Goal: Participate in discussion: Participate in discussion

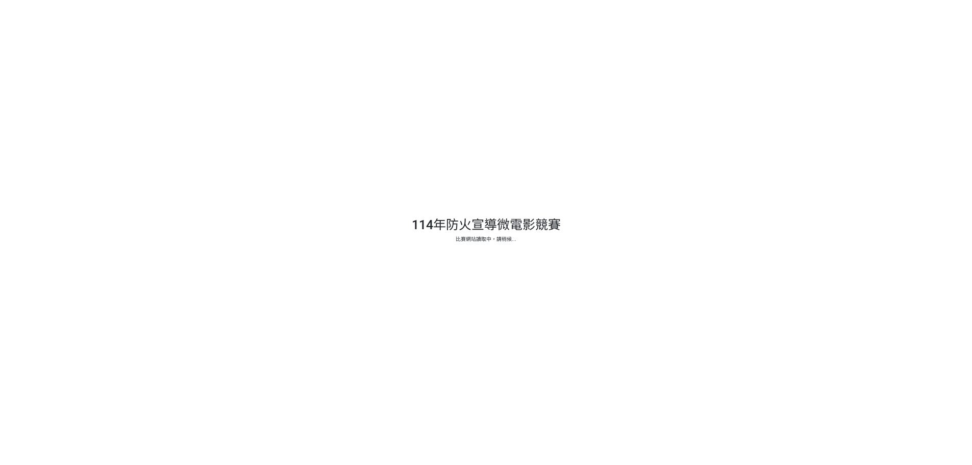
select select "vote"
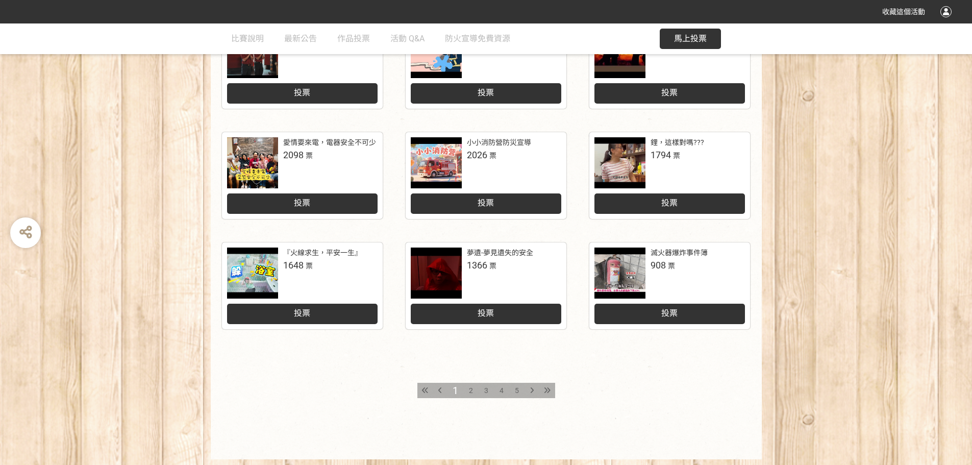
scroll to position [423, 0]
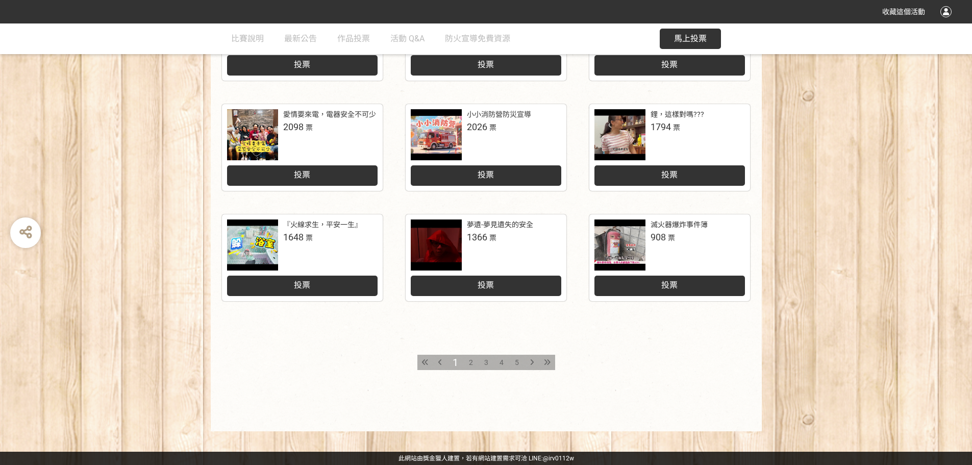
click at [470, 363] on span "2" at bounding box center [471, 362] width 4 height 8
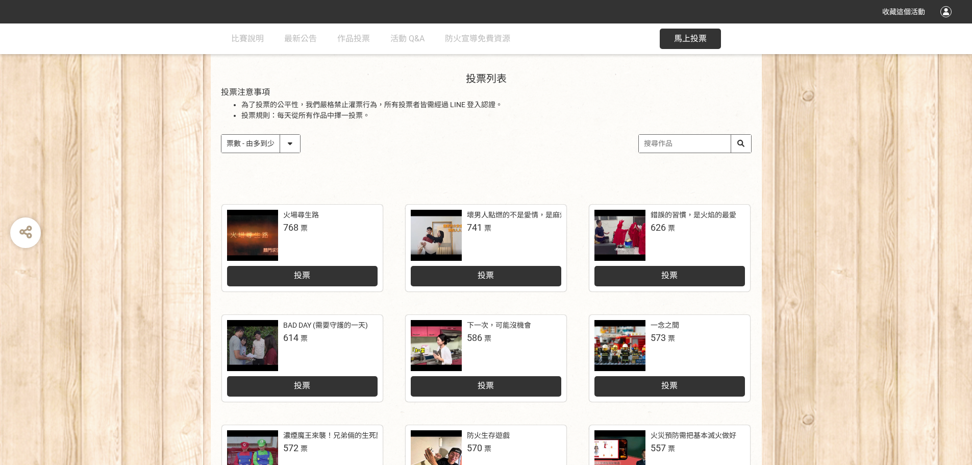
scroll to position [153, 0]
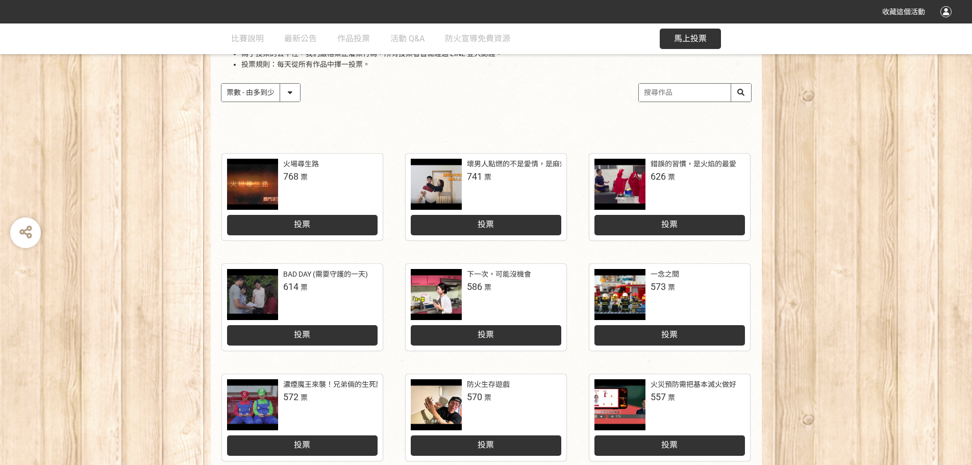
click at [471, 119] on div "投票列表 投票注意事項 為了投票的公平性，我們嚴格禁止灌票行為，所有投票者皆需經過 LINE 登入認證。 投票規則：每天從所有作品中擇一投票。 作品 - 由新…" at bounding box center [486, 72] width 551 height 142
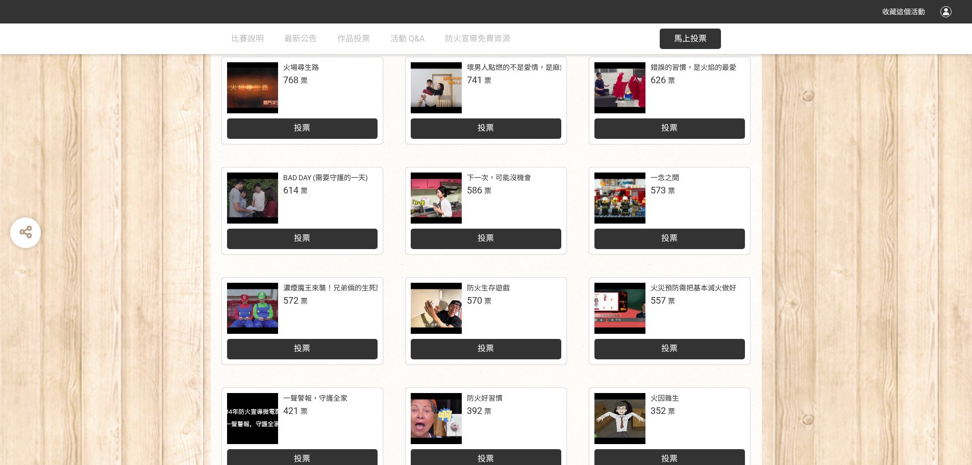
scroll to position [250, 0]
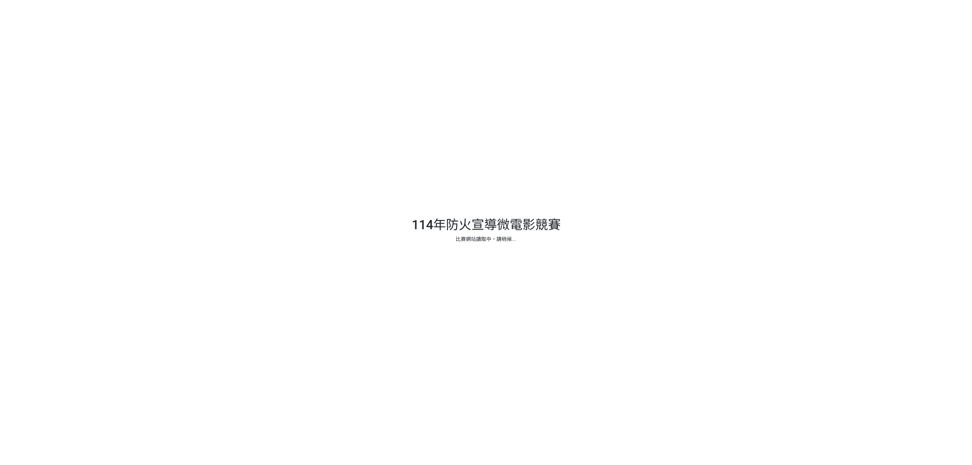
select select "vote"
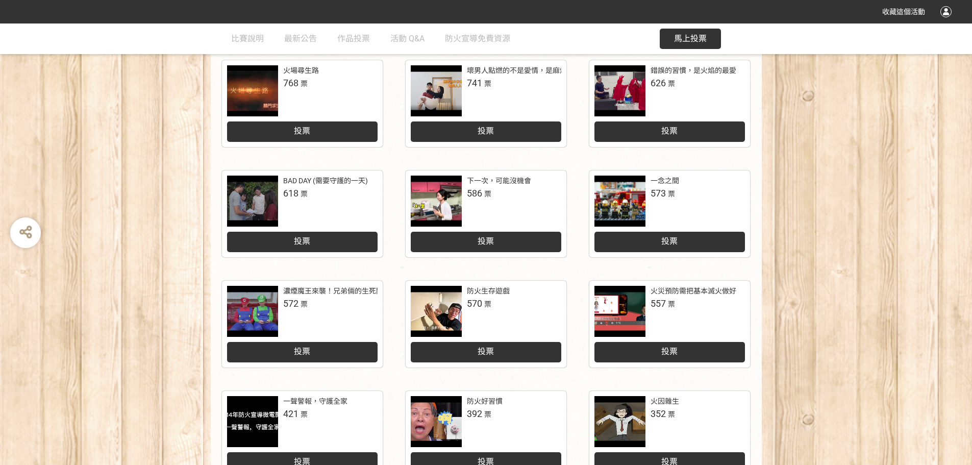
scroll to position [247, 0]
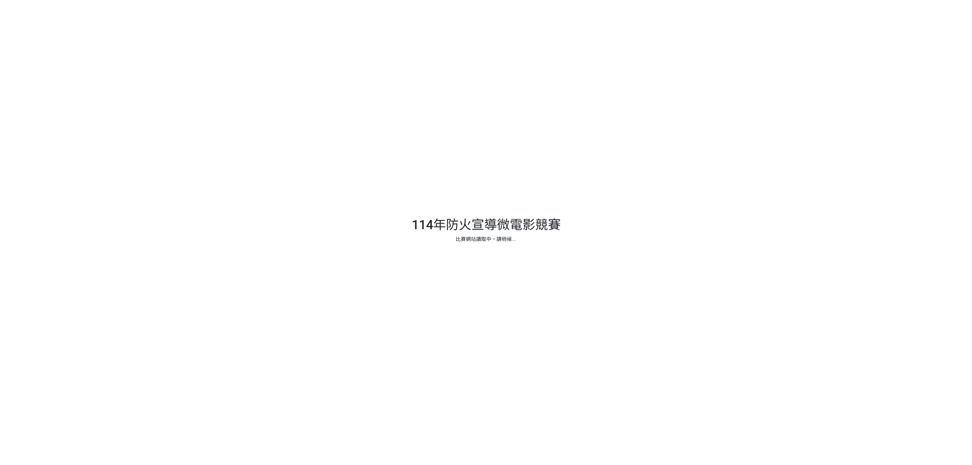
select select "vote"
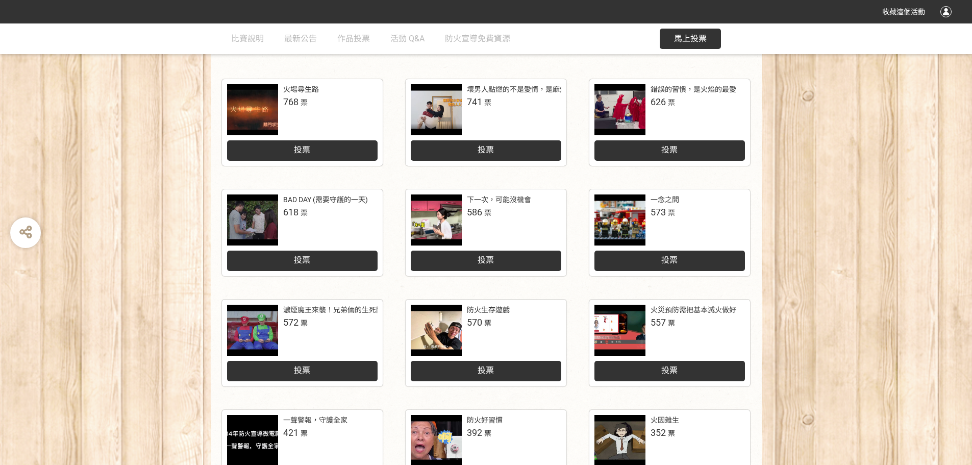
scroll to position [203, 0]
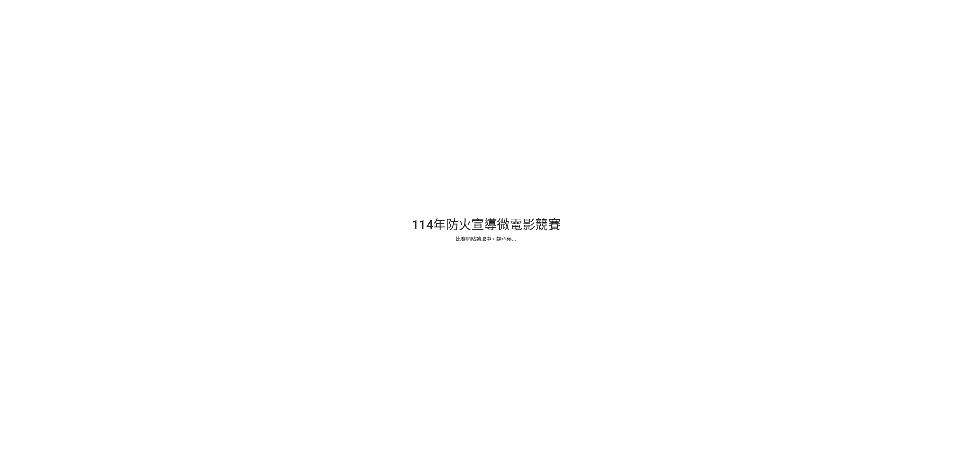
select select "vote"
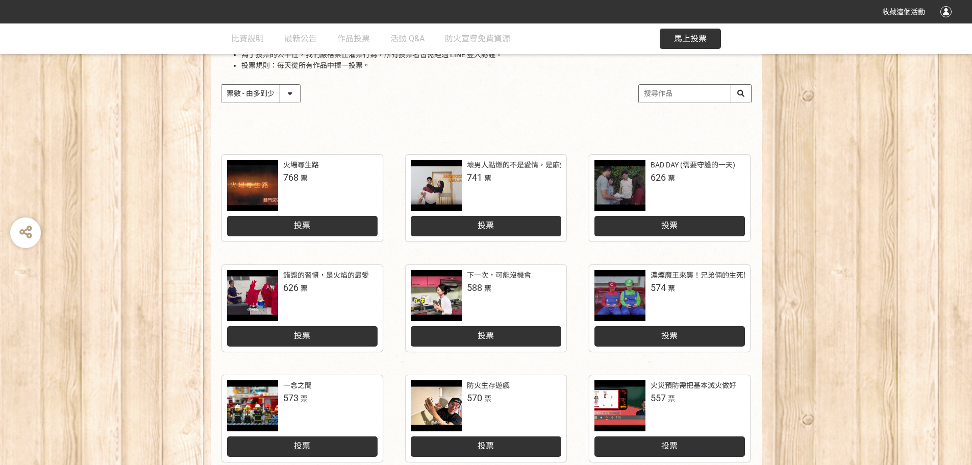
scroll to position [152, 0]
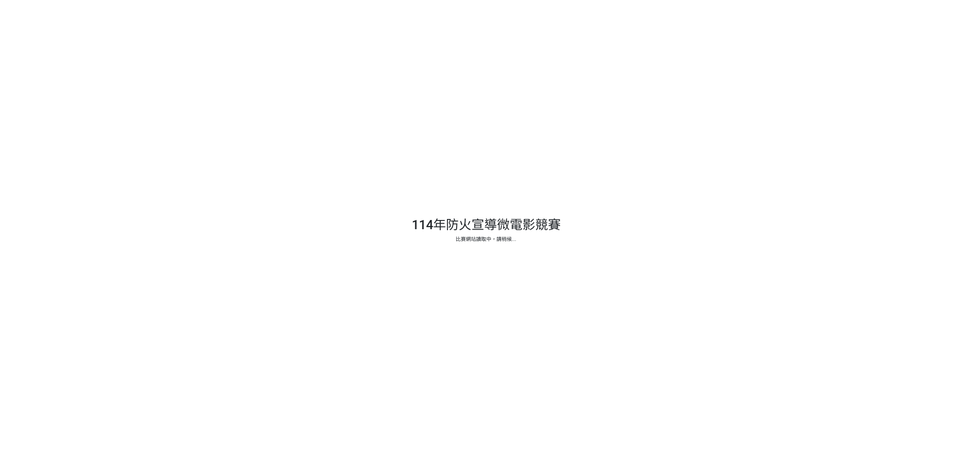
select select "vote"
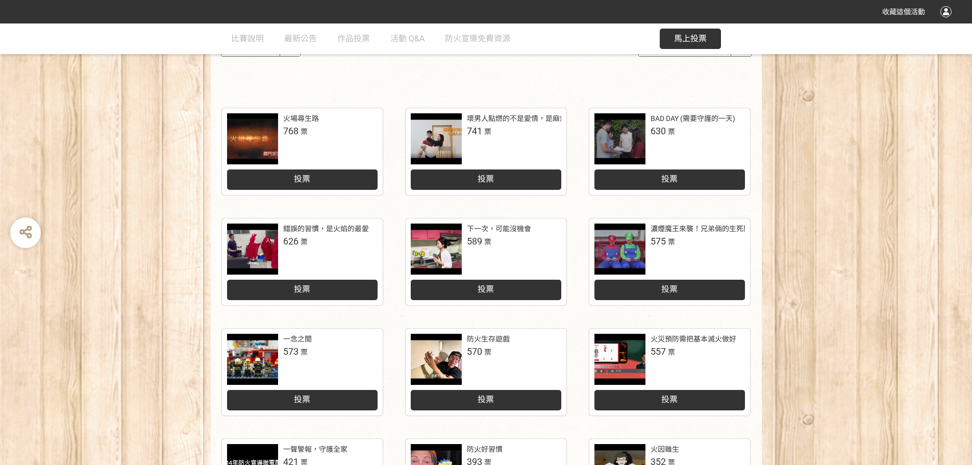
scroll to position [199, 0]
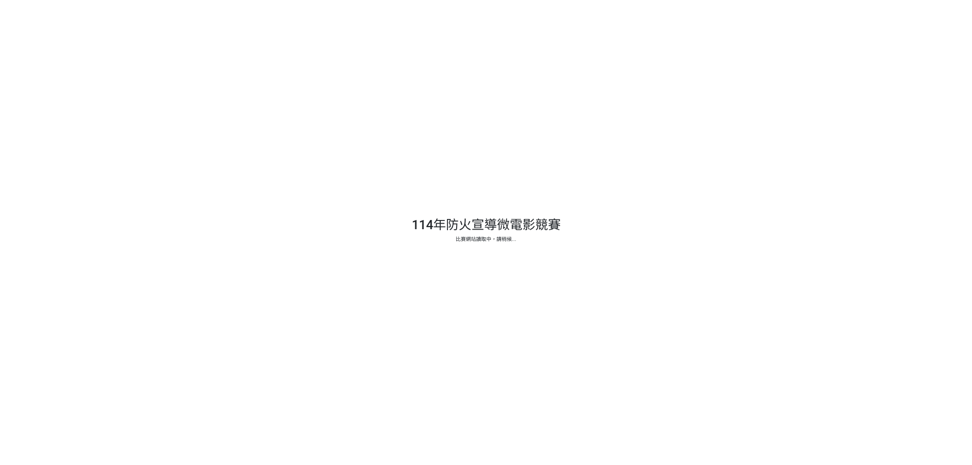
select select "vote"
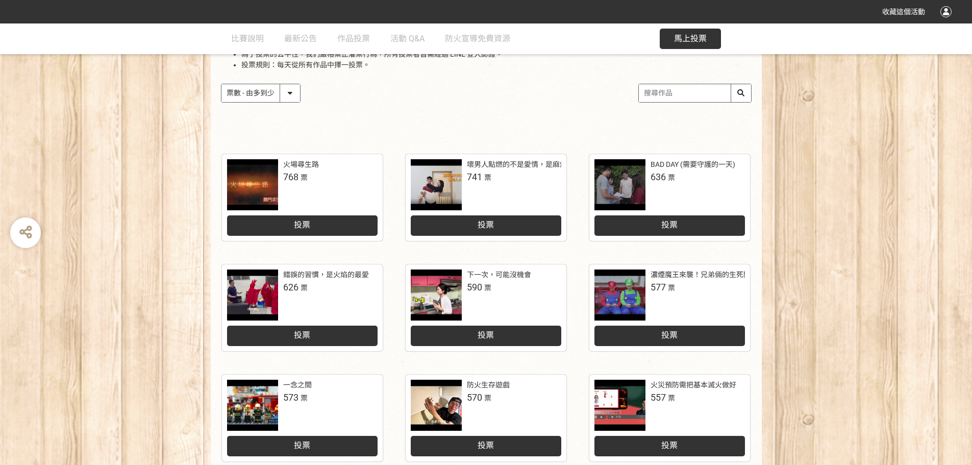
scroll to position [153, 0]
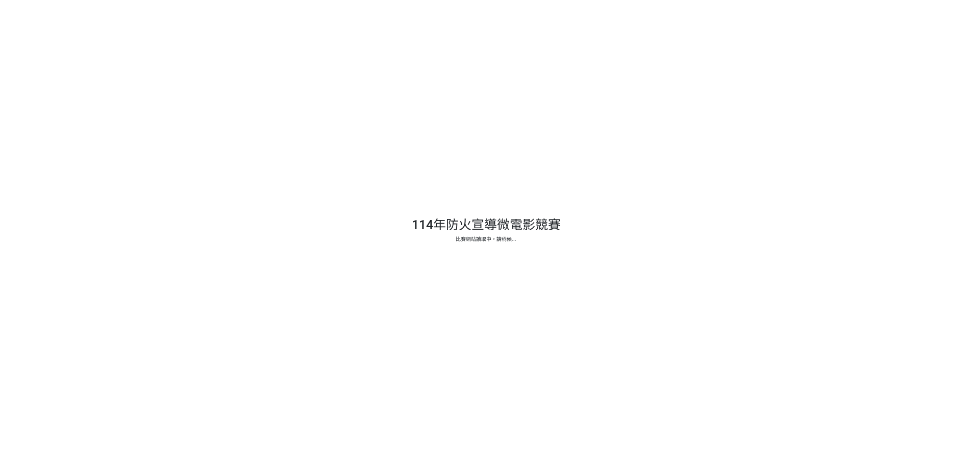
select select "vote"
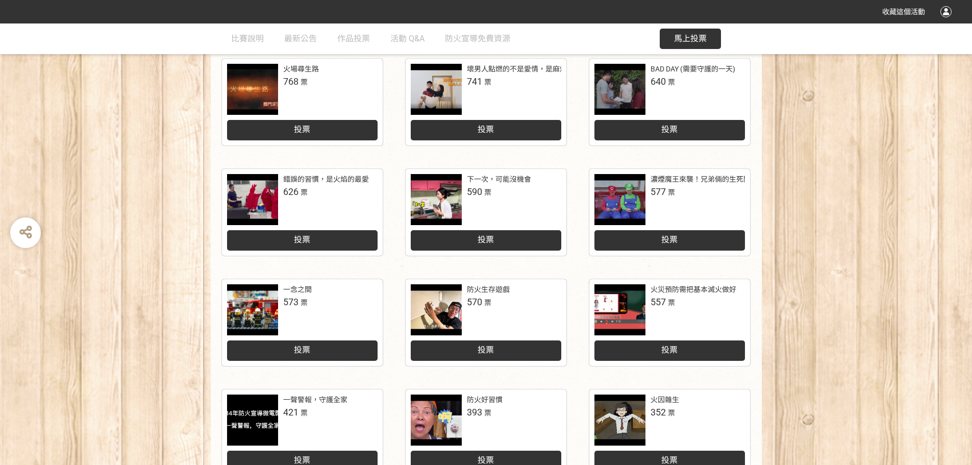
scroll to position [248, 0]
click at [646, 316] on div at bounding box center [623, 309] width 56 height 51
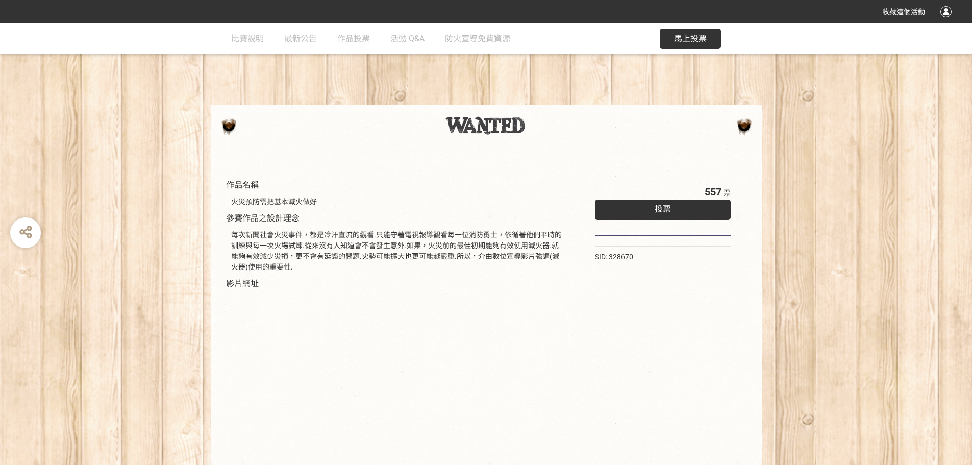
scroll to position [17, 0]
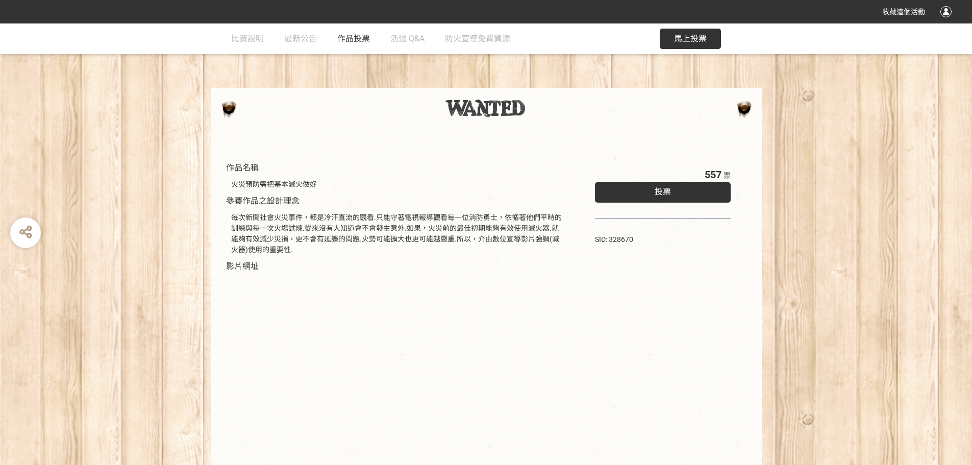
click at [360, 42] on span "作品投票" at bounding box center [353, 39] width 33 height 10
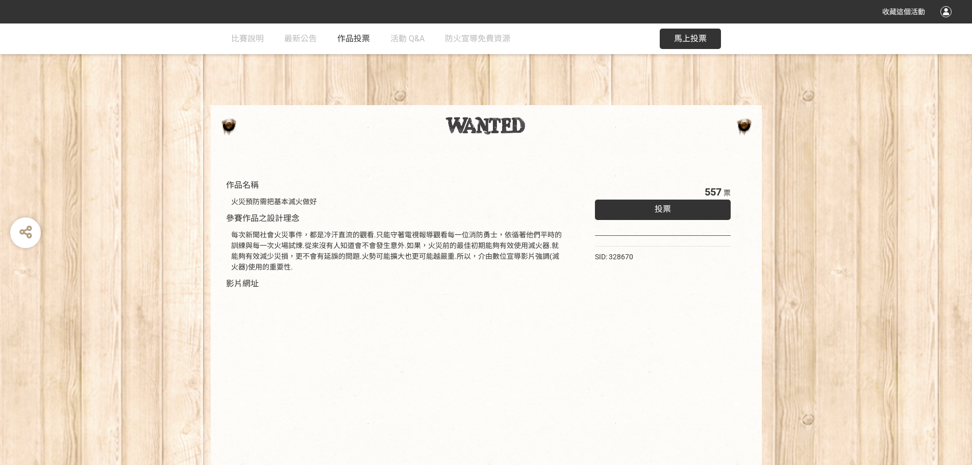
select select "vote"
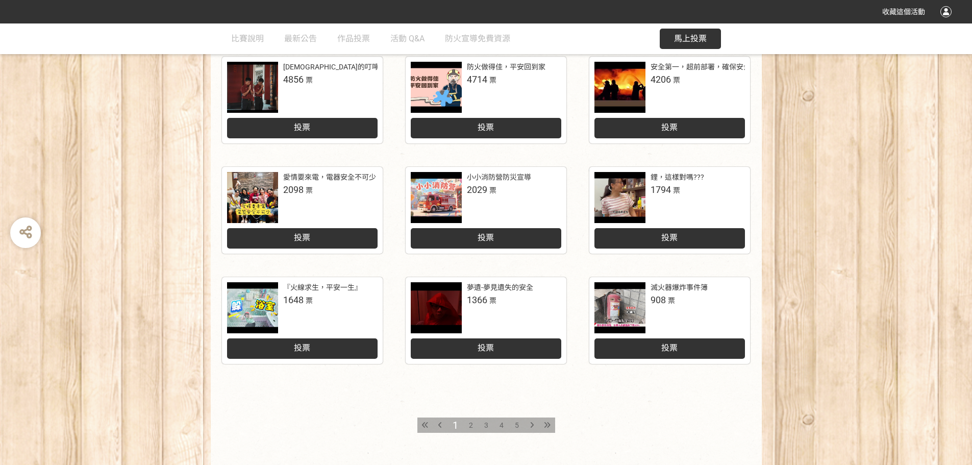
scroll to position [423, 0]
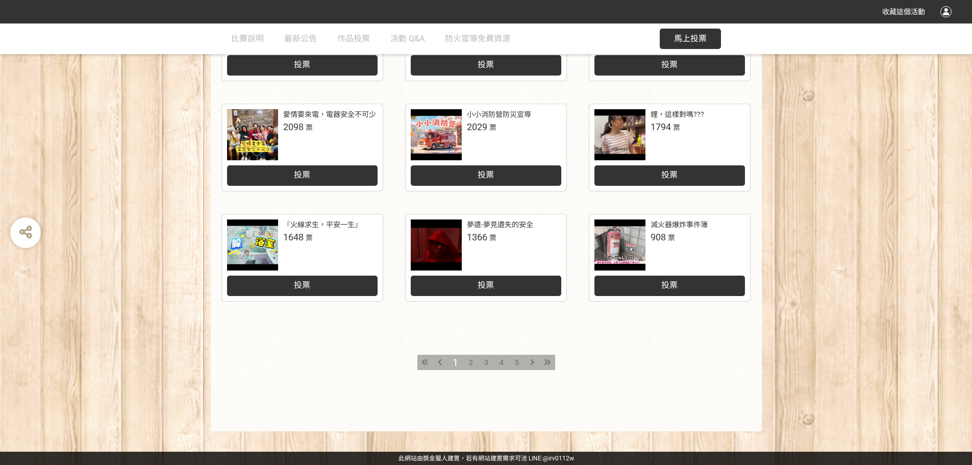
click at [471, 362] on span "2" at bounding box center [471, 362] width 4 height 8
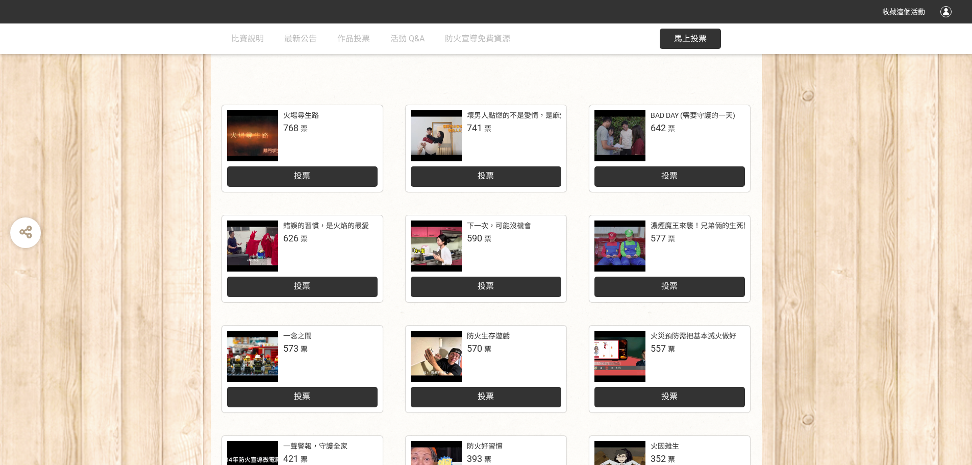
scroll to position [202, 0]
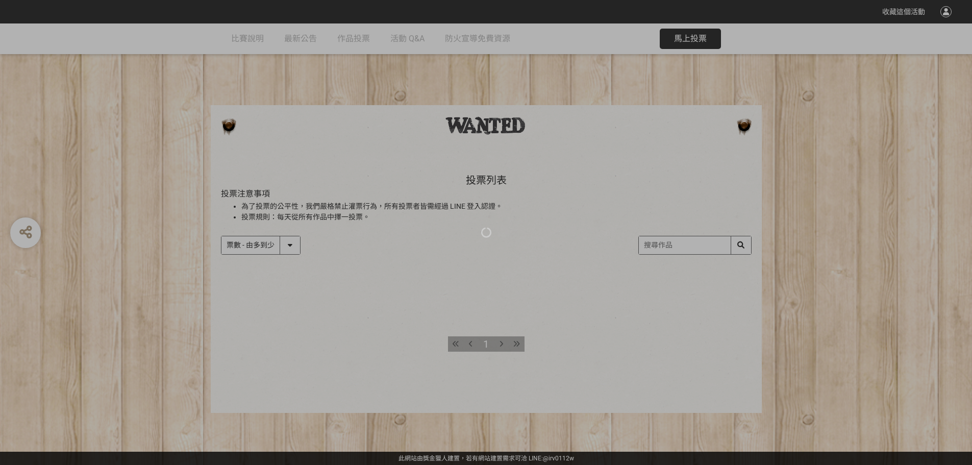
select select "vote"
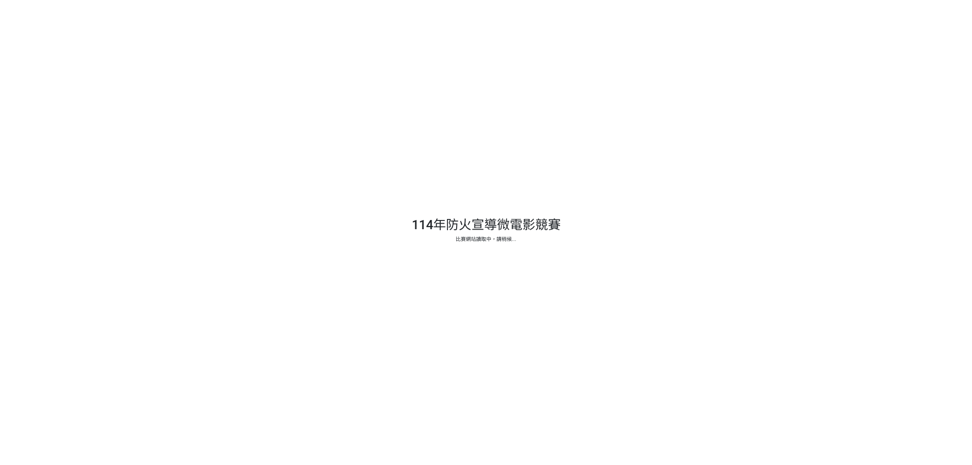
select select "vote"
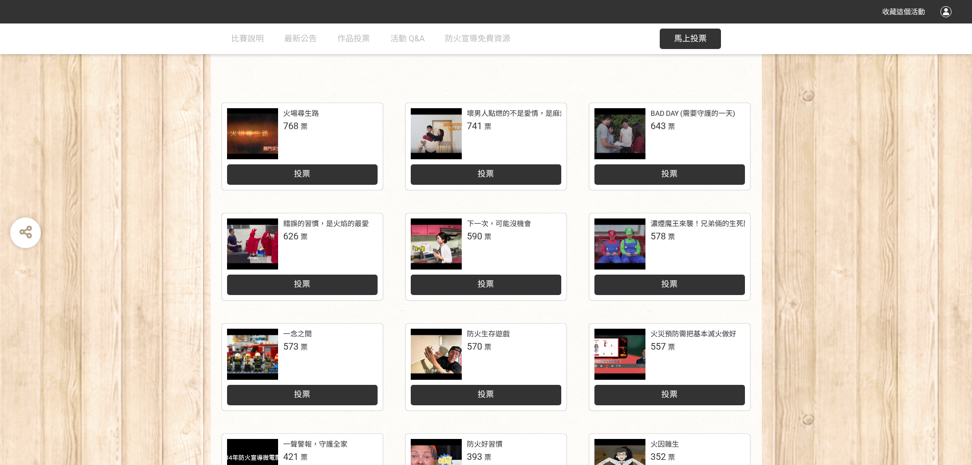
scroll to position [204, 0]
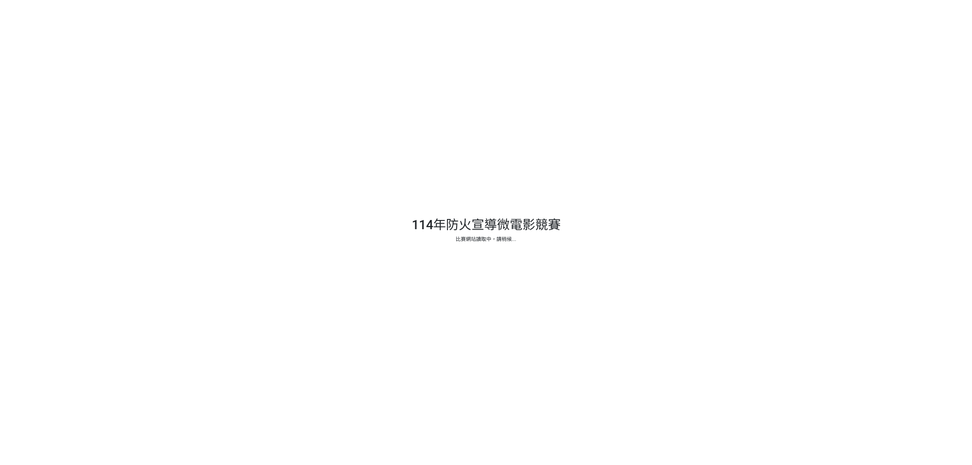
select select "vote"
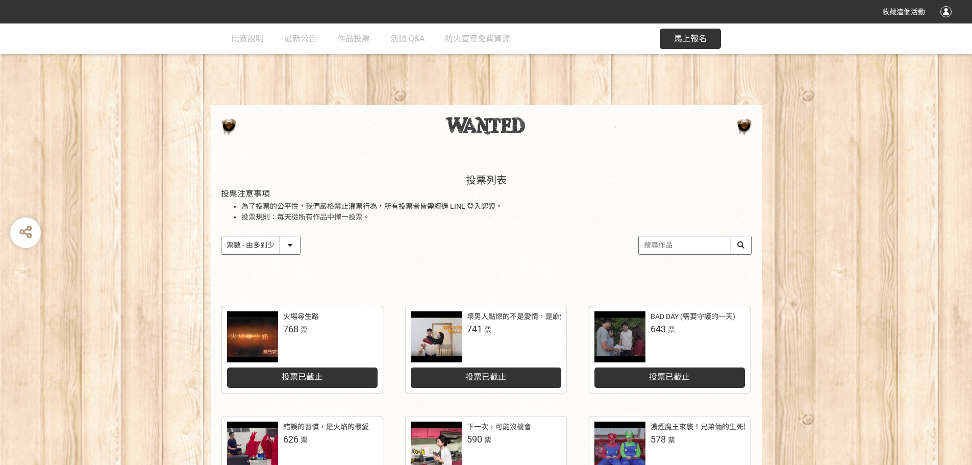
click at [285, 246] on select "作品 - 由新到舊 作品 - 由舊到新 票數 - 由多到少 票數 - 由少到多" at bounding box center [261, 245] width 79 height 18
click at [222, 236] on select "作品 - 由新到舊 作品 - 由舊到新 票數 - 由多到少 票數 - 由少到多" at bounding box center [261, 245] width 79 height 18
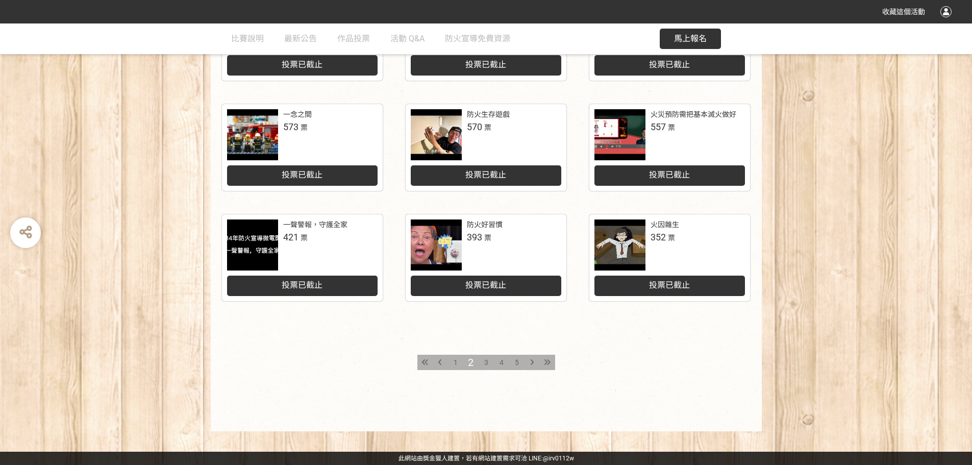
click at [456, 360] on span "1" at bounding box center [456, 362] width 4 height 8
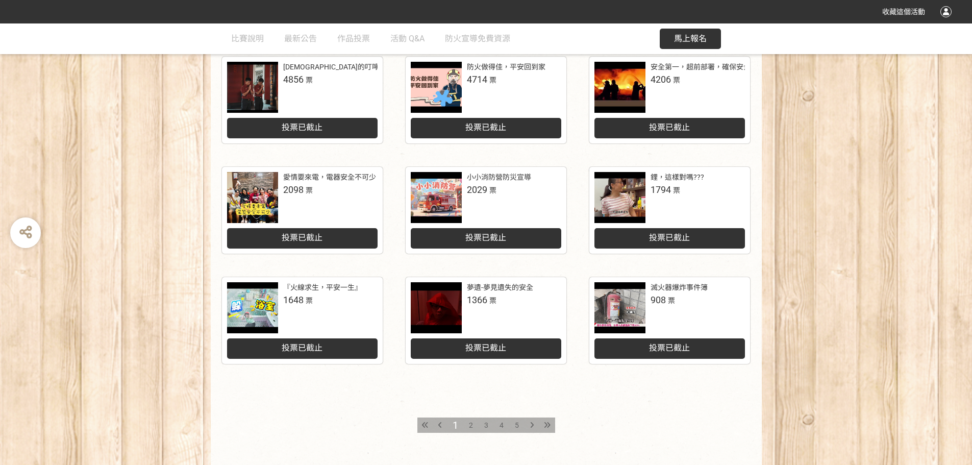
scroll to position [423, 0]
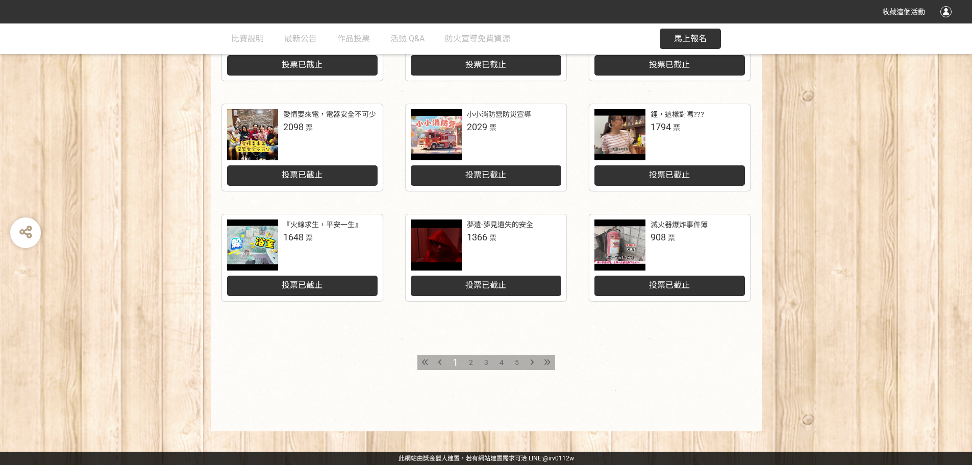
click at [470, 363] on span "2" at bounding box center [471, 362] width 4 height 8
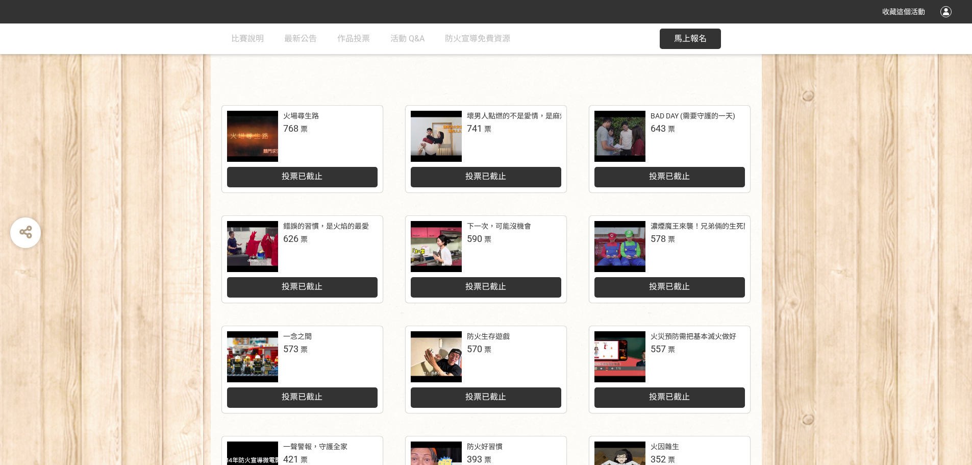
scroll to position [147, 0]
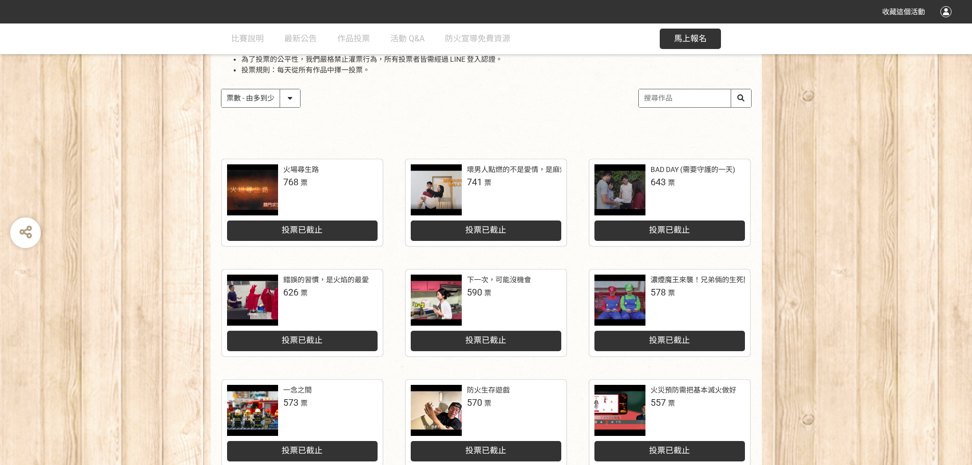
click at [175, 356] on div "火場尋生路 768 票 投票已截止 壞男人點燃的不是愛情，是麻煩 741 票 投票已截止 BAD DAY (需要守護的一天) 643 票 投票已截止 錯誤的習…" at bounding box center [486, 428] width 972 height 558
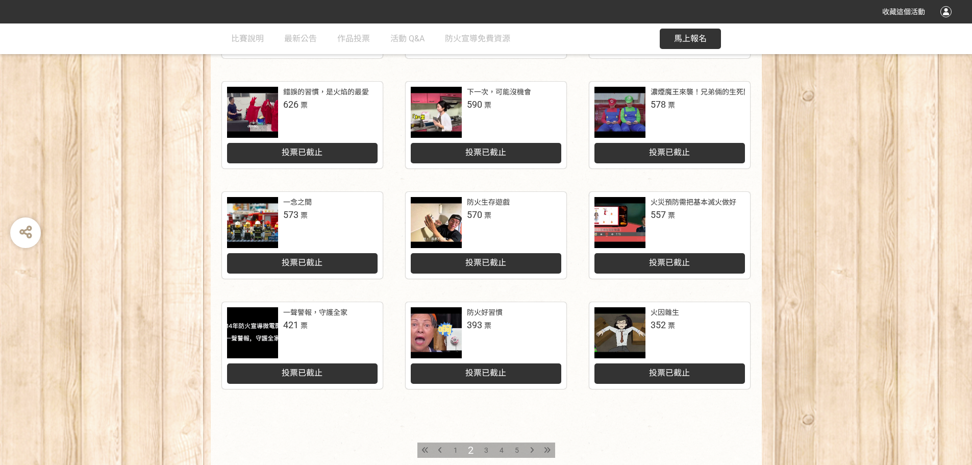
scroll to position [423, 0]
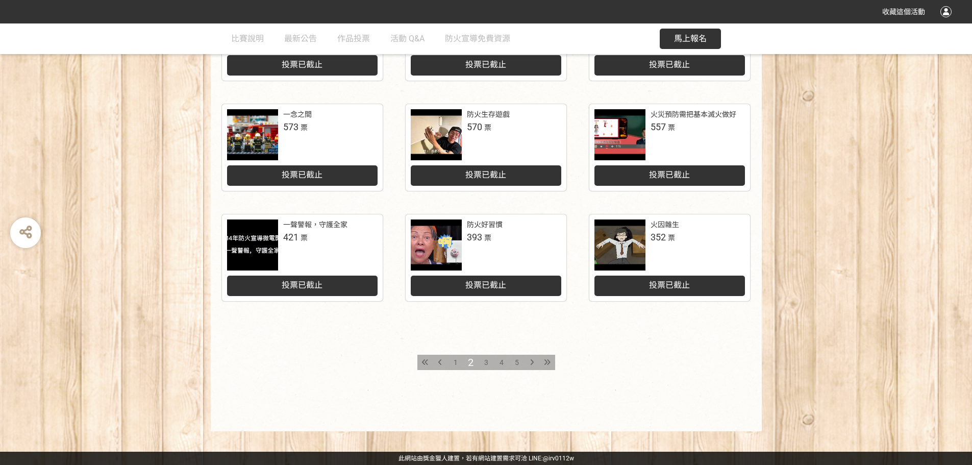
click at [453, 361] on div "1" at bounding box center [455, 362] width 15 height 15
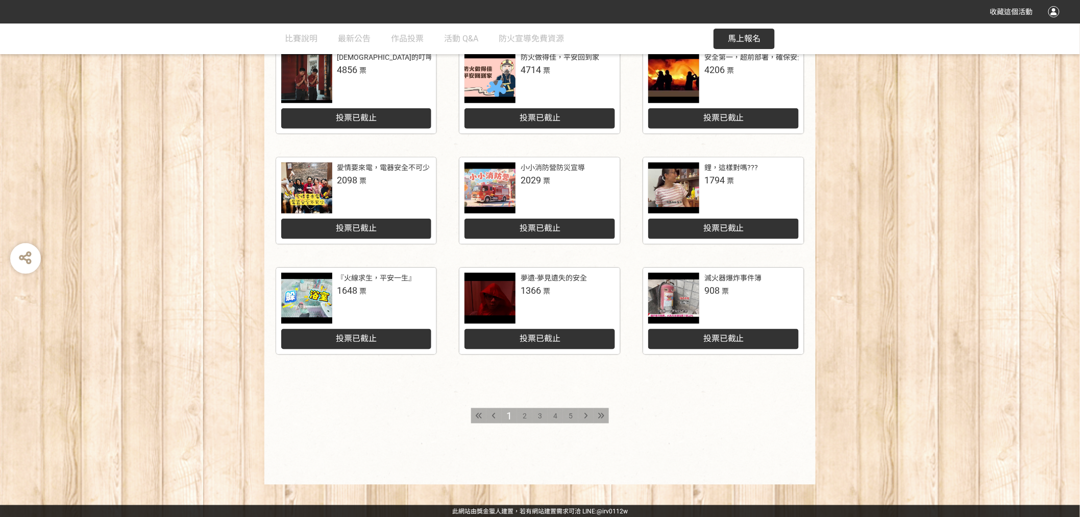
scroll to position [371, 0]
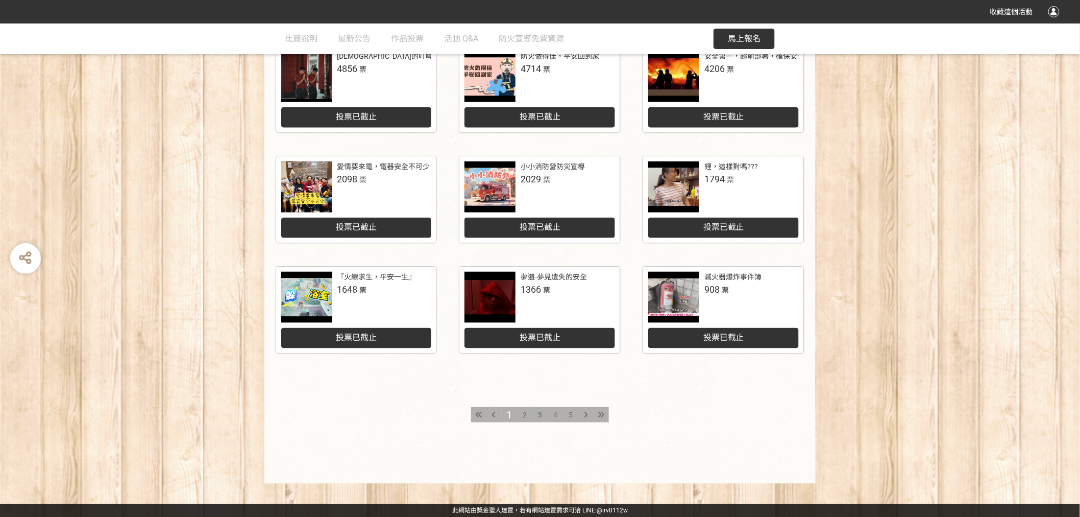
click at [524, 415] on span "2" at bounding box center [525, 414] width 4 height 8
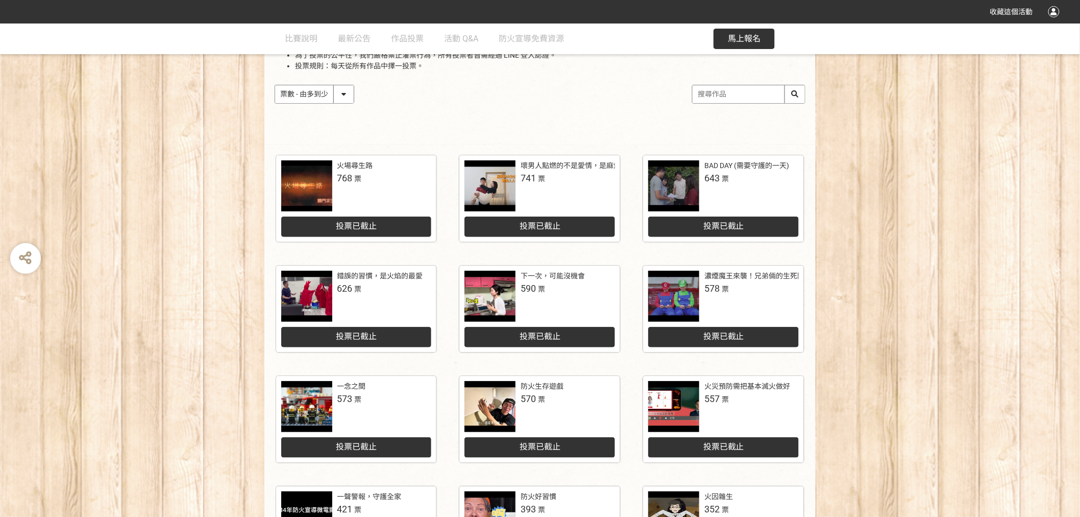
scroll to position [152, 0]
